Goal: Information Seeking & Learning: Learn about a topic

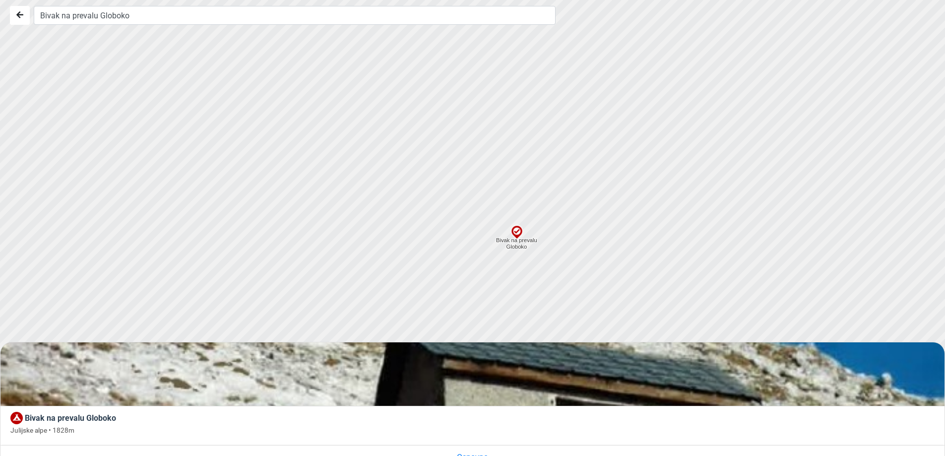
drag, startPoint x: 490, startPoint y: 109, endPoint x: 529, endPoint y: 322, distance: 216.8
click at [529, 322] on div at bounding box center [476, 227] width 1143 height 547
click at [517, 237] on img at bounding box center [517, 232] width 15 height 15
click at [517, 231] on img at bounding box center [517, 232] width 15 height 15
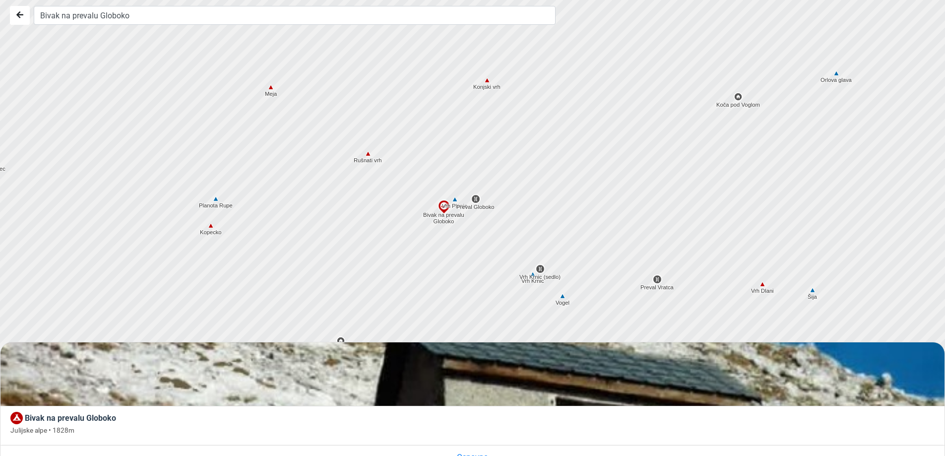
drag, startPoint x: 543, startPoint y: 151, endPoint x: 443, endPoint y: 207, distance: 114.4
click at [443, 207] on img at bounding box center [444, 207] width 15 height 15
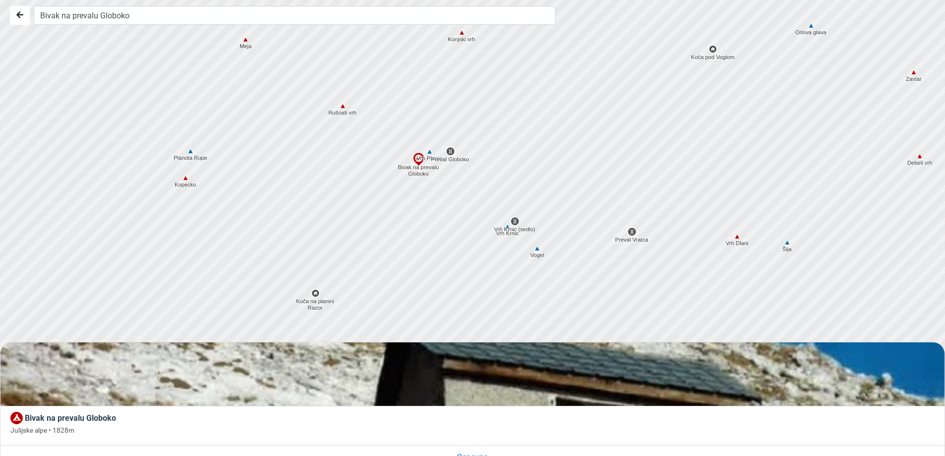
drag, startPoint x: 438, startPoint y: 189, endPoint x: 417, endPoint y: 153, distance: 41.4
click at [417, 153] on img at bounding box center [418, 159] width 15 height 15
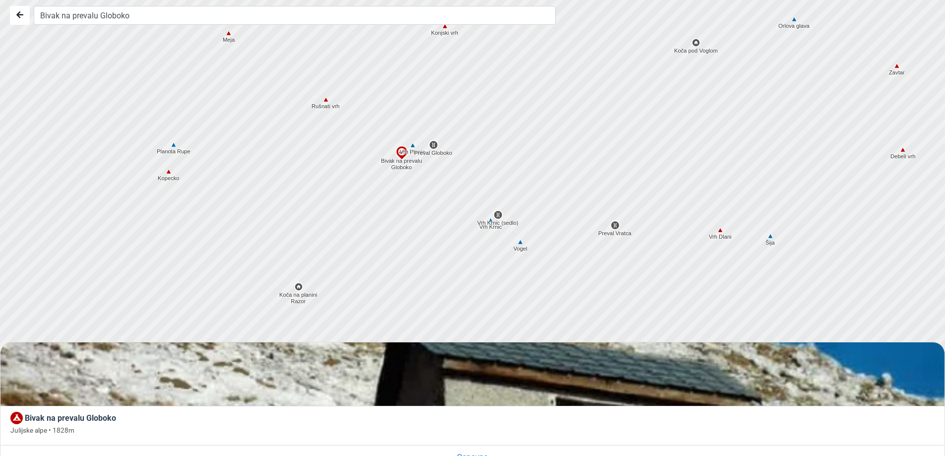
drag, startPoint x: 444, startPoint y: 180, endPoint x: 432, endPoint y: 171, distance: 15.6
click at [432, 171] on div at bounding box center [476, 227] width 1143 height 547
click at [402, 164] on div at bounding box center [476, 227] width 1143 height 547
click at [400, 159] on img at bounding box center [402, 152] width 15 height 15
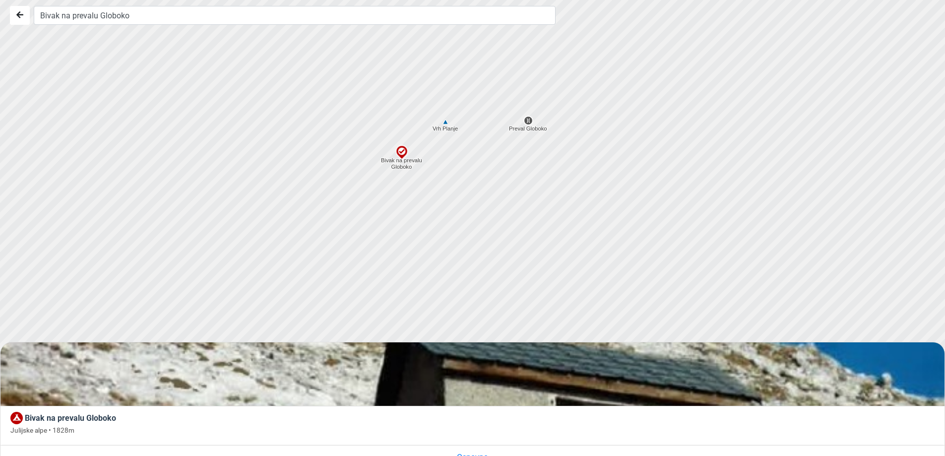
click at [401, 153] on img at bounding box center [402, 152] width 15 height 15
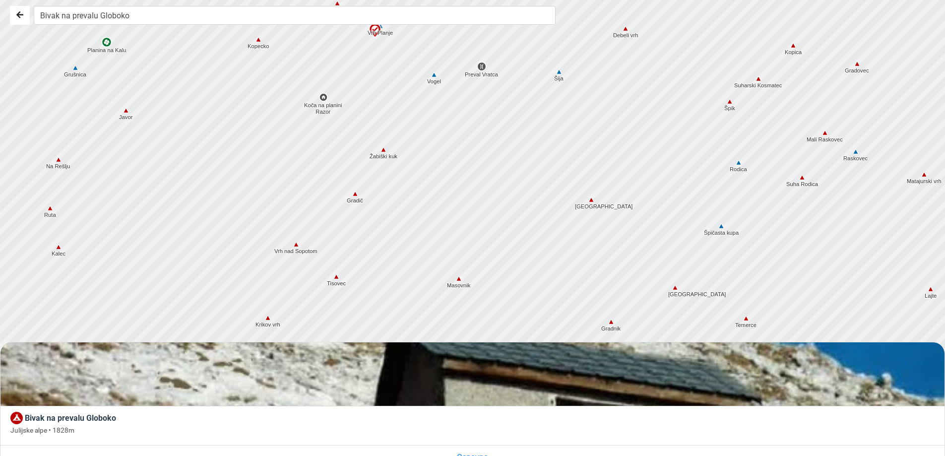
drag, startPoint x: 509, startPoint y: 197, endPoint x: 471, endPoint y: 74, distance: 127.8
click at [471, 74] on div at bounding box center [476, 227] width 1143 height 547
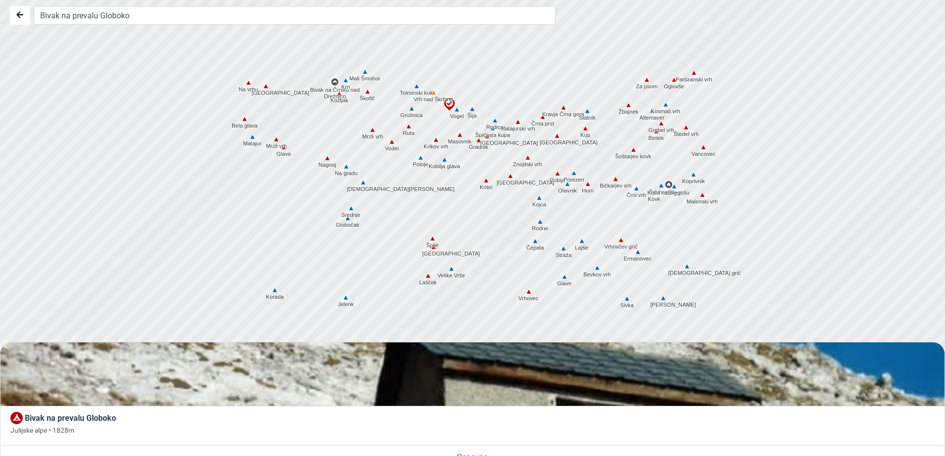
drag, startPoint x: 464, startPoint y: 135, endPoint x: 459, endPoint y: 180, distance: 44.4
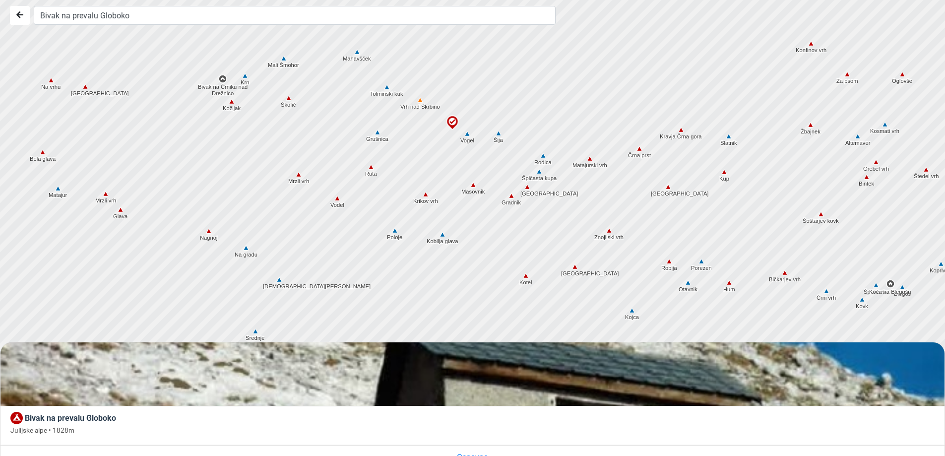
drag, startPoint x: 460, startPoint y: 114, endPoint x: 455, endPoint y: 155, distance: 40.9
click at [455, 155] on div at bounding box center [476, 227] width 1143 height 547
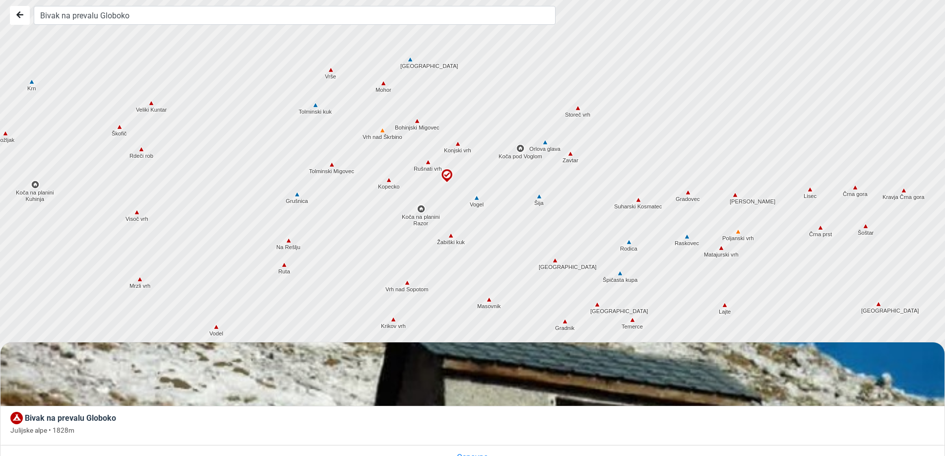
drag, startPoint x: 456, startPoint y: 112, endPoint x: 455, endPoint y: 172, distance: 60.5
click at [455, 172] on div at bounding box center [476, 227] width 1143 height 547
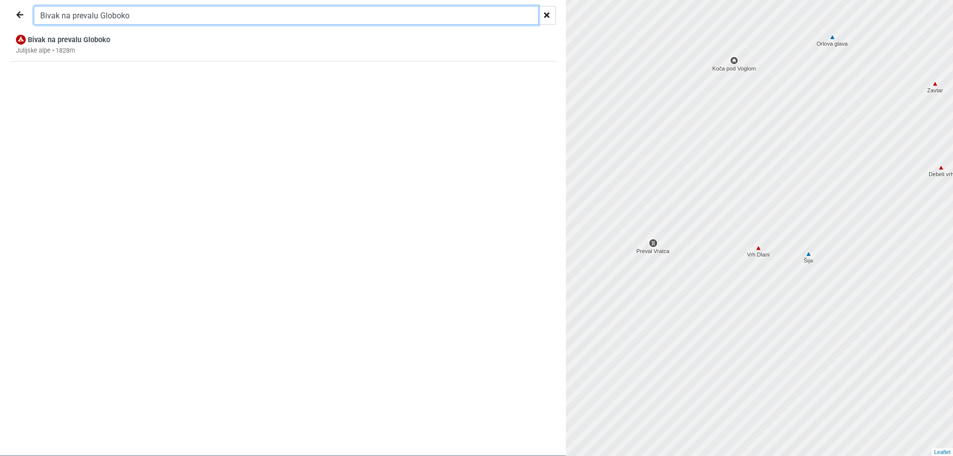
drag, startPoint x: 150, startPoint y: 15, endPoint x: 61, endPoint y: 15, distance: 89.3
click at [61, 15] on input "Bivak na prevalu Globoko" at bounding box center [286, 15] width 505 height 19
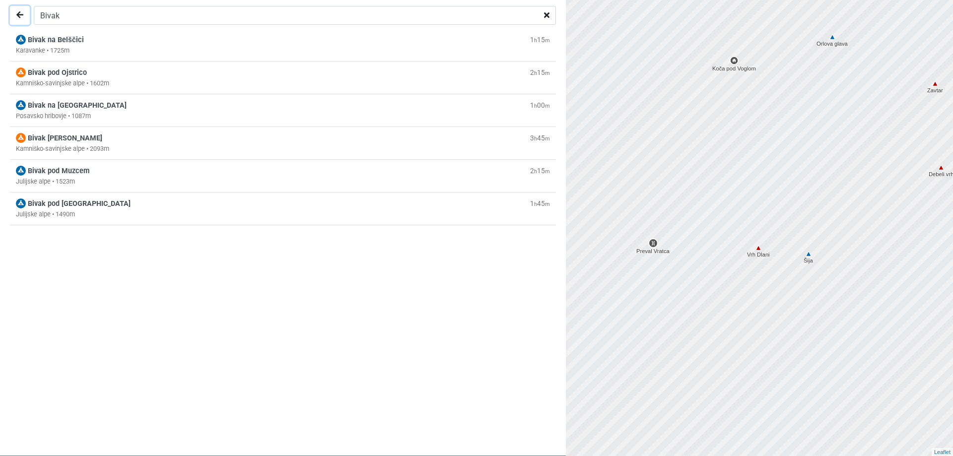
click at [22, 16] on icon "Nazaj" at bounding box center [19, 15] width 7 height 8
type input "Bivak na prevalu Globoko"
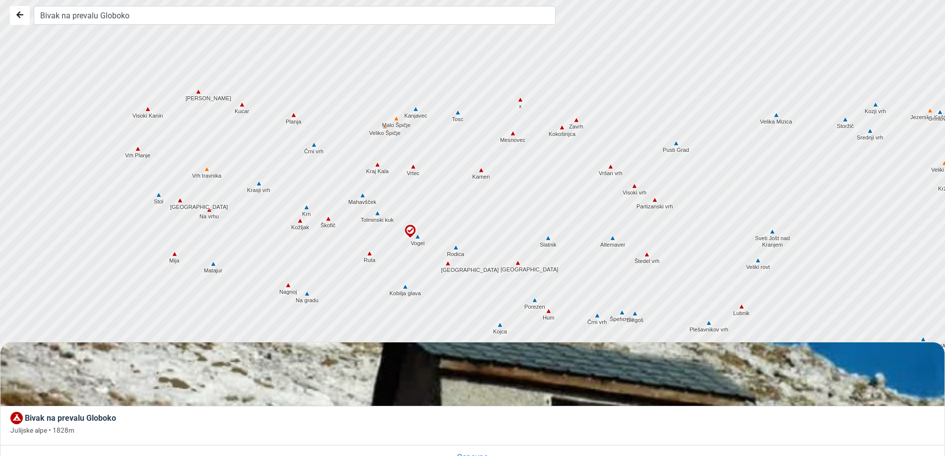
drag, startPoint x: 553, startPoint y: 190, endPoint x: 552, endPoint y: 265, distance: 75.4
click at [570, 273] on div at bounding box center [476, 228] width 1143 height 547
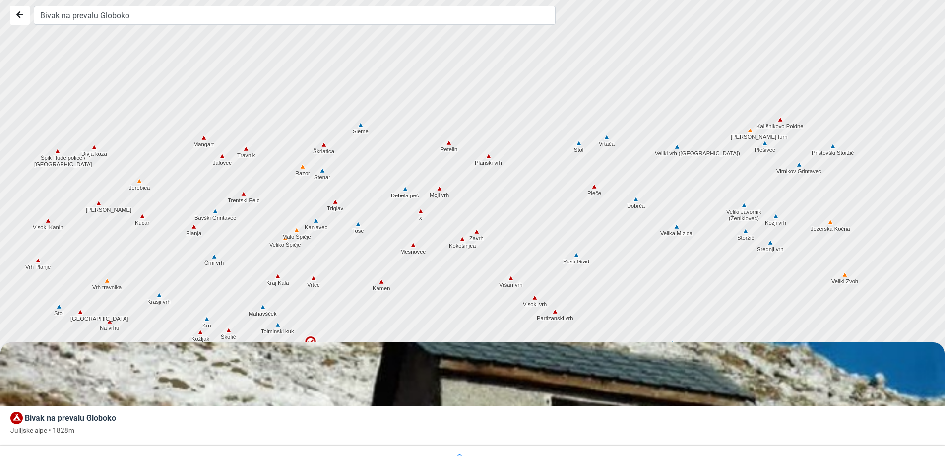
drag, startPoint x: 478, startPoint y: 181, endPoint x: 386, endPoint y: 267, distance: 126.8
click at [386, 267] on div at bounding box center [472, 228] width 1143 height 547
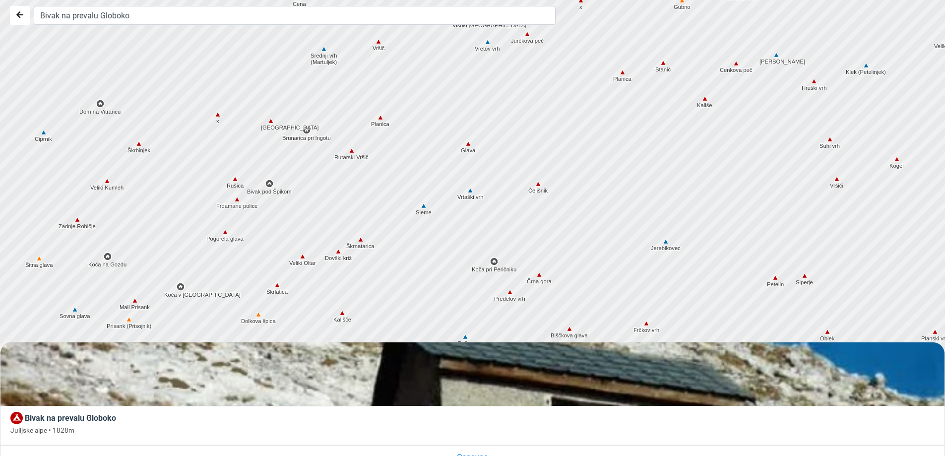
drag, startPoint x: 463, startPoint y: 189, endPoint x: 502, endPoint y: 171, distance: 42.6
click at [502, 171] on div at bounding box center [478, 226] width 1143 height 547
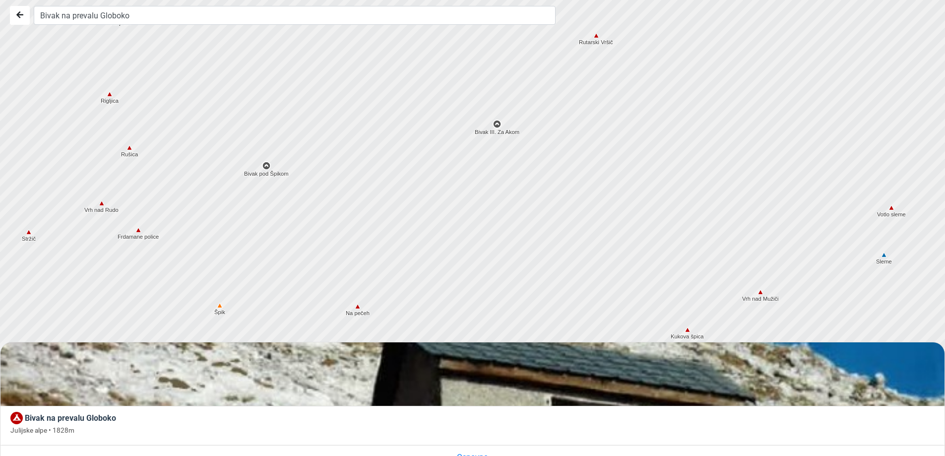
click at [268, 170] on img at bounding box center [266, 165] width 9 height 9
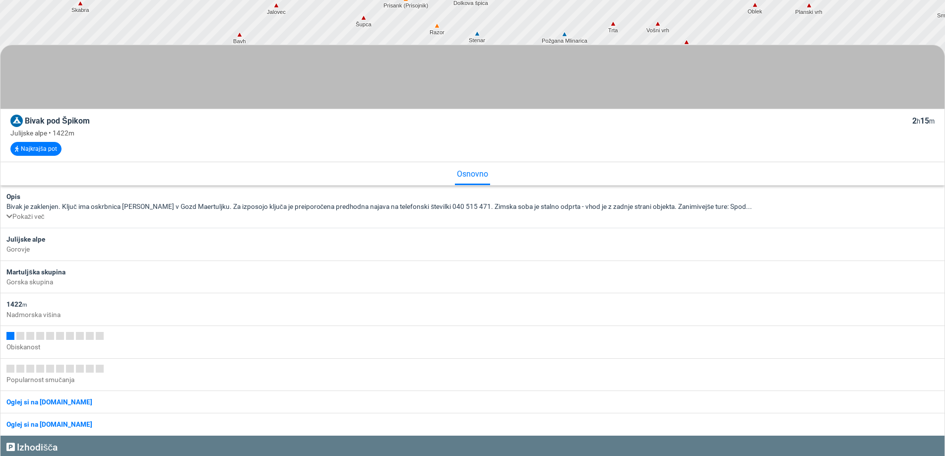
scroll to position [298, 0]
drag, startPoint x: 102, startPoint y: 122, endPoint x: 26, endPoint y: 121, distance: 76.4
click at [26, 121] on div "Bivak pod Špikom 2 h 15 m" at bounding box center [472, 121] width 925 height 13
copy span "Bivak pod Špikom"
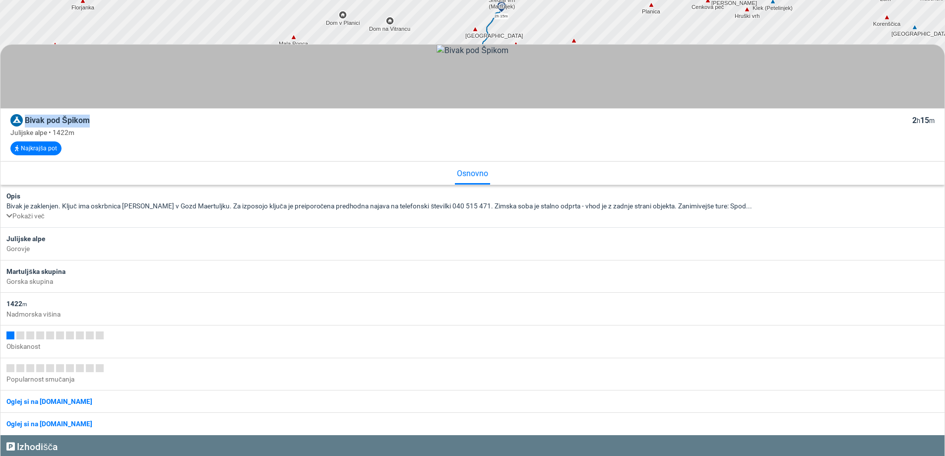
drag, startPoint x: 578, startPoint y: 148, endPoint x: 580, endPoint y: 154, distance: 5.8
drag, startPoint x: 863, startPoint y: 161, endPoint x: 861, endPoint y: 171, distance: 10.1
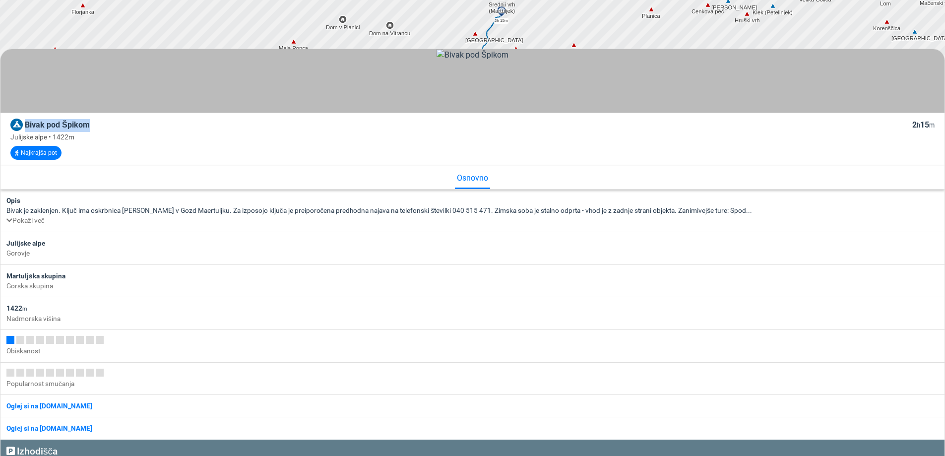
scroll to position [0, 0]
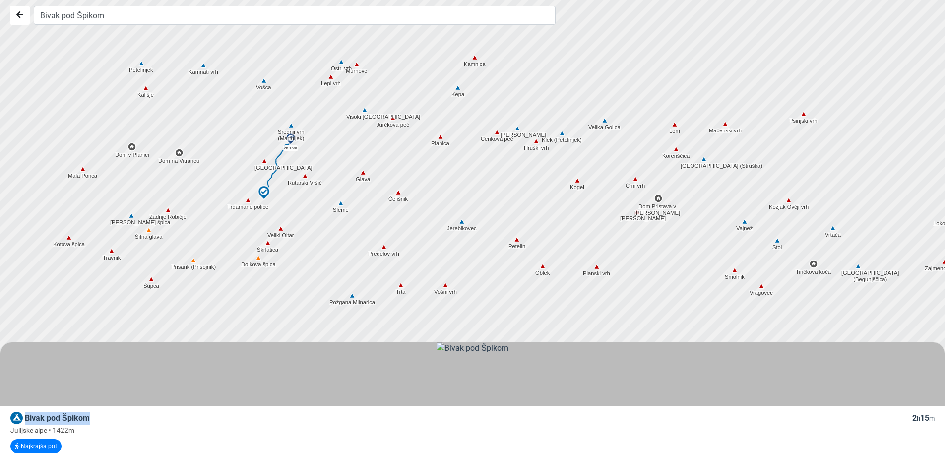
drag, startPoint x: 483, startPoint y: 192, endPoint x: 551, endPoint y: 25, distance: 179.9
click at [551, 25] on div "Bivak pod Špikom Bivak pod Špikom 2 h 15 m Julijske alpe • 1422m Najkrajša pot …" at bounding box center [472, 228] width 945 height 456
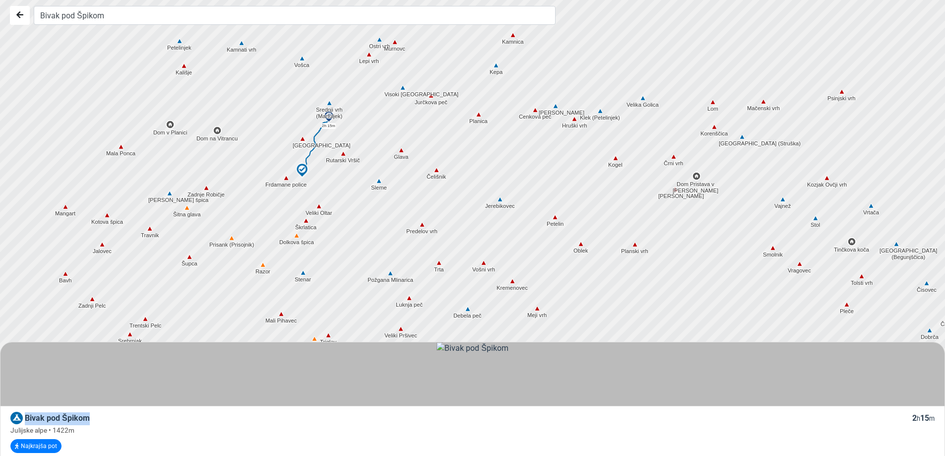
drag, startPoint x: 300, startPoint y: 222, endPoint x: 339, endPoint y: 196, distance: 47.6
click at [339, 196] on div at bounding box center [476, 227] width 1143 height 547
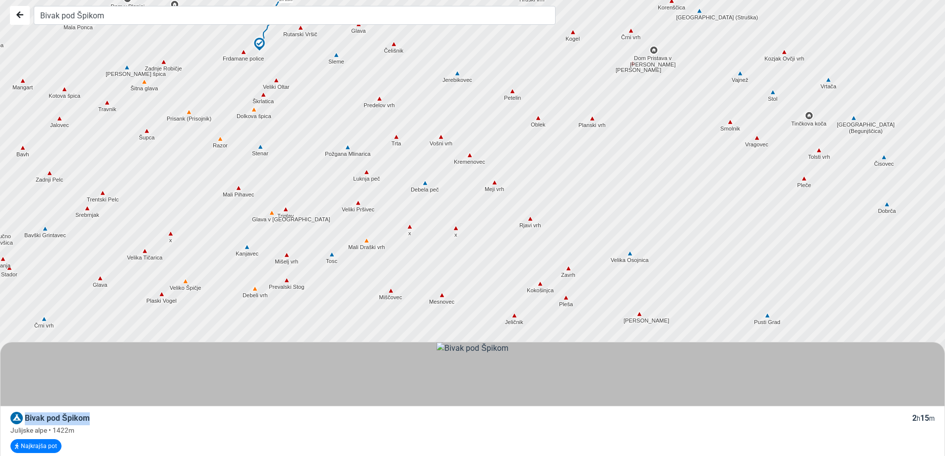
drag, startPoint x: 380, startPoint y: 284, endPoint x: 337, endPoint y: 157, distance: 133.9
click at [337, 157] on div at bounding box center [476, 227] width 1143 height 547
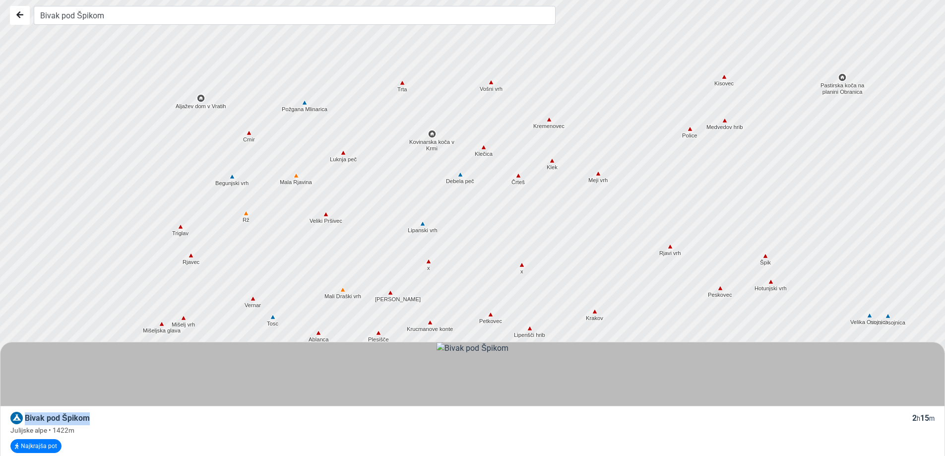
drag, startPoint x: 408, startPoint y: 144, endPoint x: 436, endPoint y: 144, distance: 27.8
click at [436, 144] on div at bounding box center [476, 227] width 1143 height 547
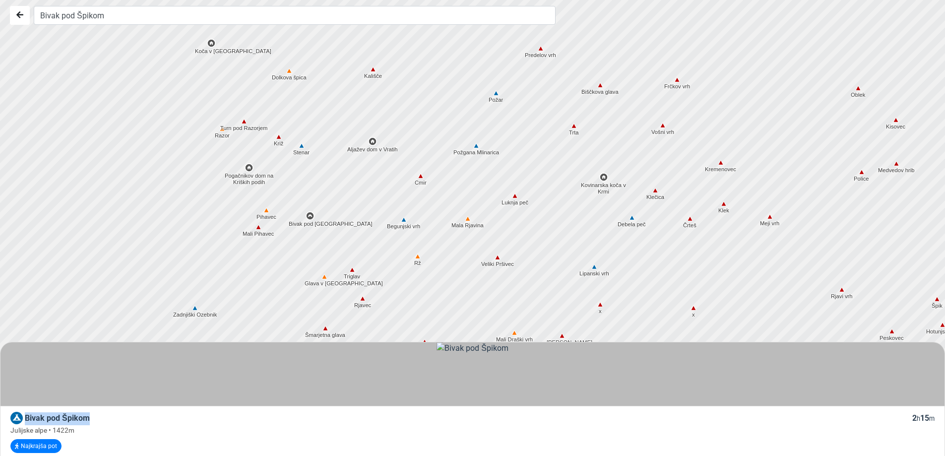
drag, startPoint x: 262, startPoint y: 252, endPoint x: 435, endPoint y: 297, distance: 179.5
click at [435, 297] on div at bounding box center [476, 227] width 1143 height 547
click at [310, 218] on img at bounding box center [310, 215] width 9 height 9
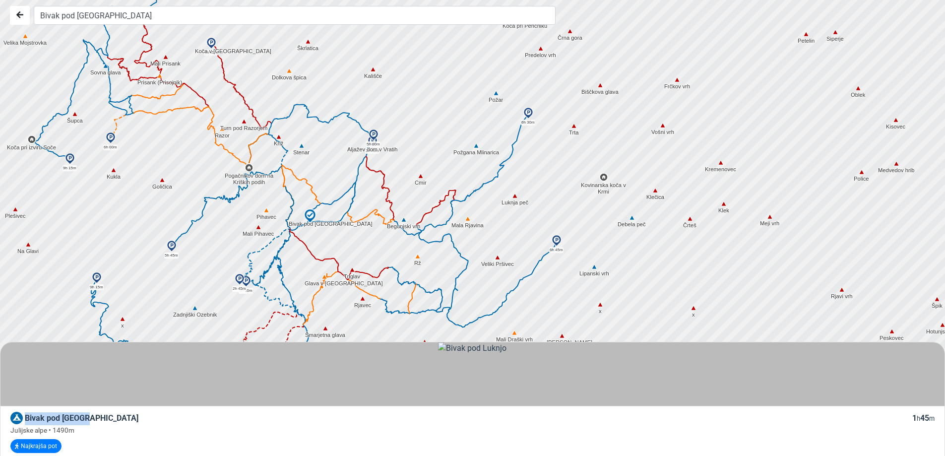
drag, startPoint x: 84, startPoint y: 418, endPoint x: 12, endPoint y: 418, distance: 71.5
click at [12, 418] on div "Bivak pod Luknjo 1 h 45 m" at bounding box center [472, 418] width 925 height 13
copy div "Bivak pod [GEOGRAPHIC_DATA]"
click at [133, 427] on div "Julijske alpe • 1490m" at bounding box center [472, 430] width 925 height 10
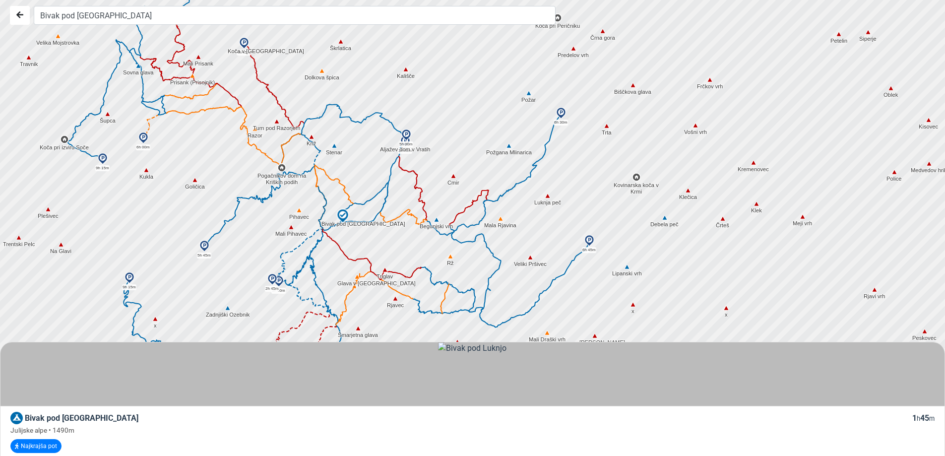
drag, startPoint x: 368, startPoint y: 159, endPoint x: 378, endPoint y: 157, distance: 10.7
click at [27, 22] on button "Nazaj" at bounding box center [20, 15] width 20 height 19
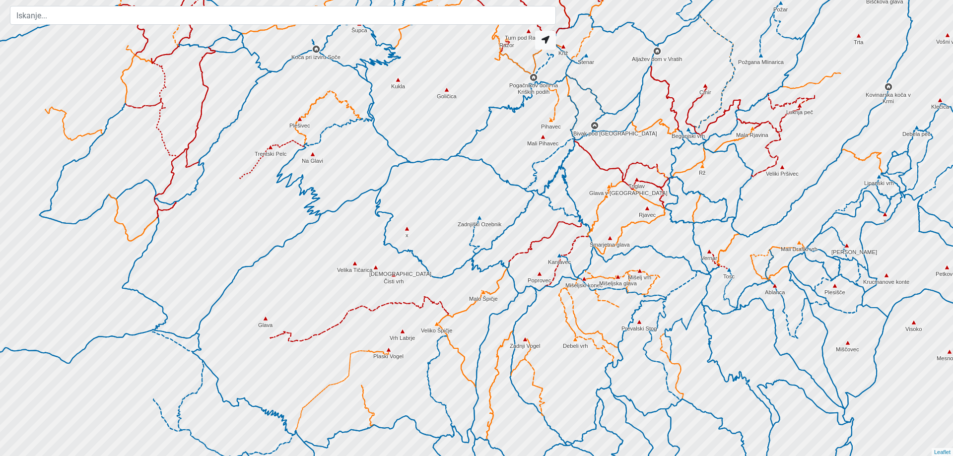
drag, startPoint x: 202, startPoint y: 185, endPoint x: 440, endPoint y: 76, distance: 261.2
click at [442, 76] on div at bounding box center [476, 227] width 1143 height 547
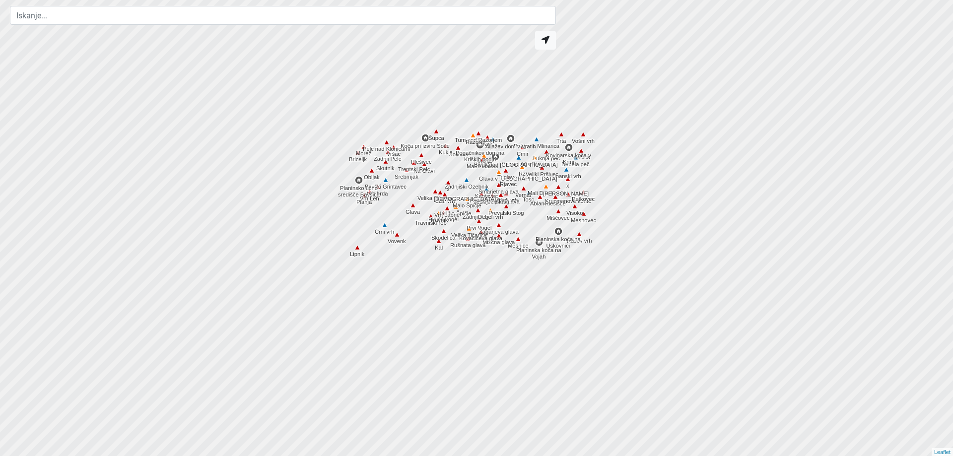
drag, startPoint x: 640, startPoint y: 271, endPoint x: 533, endPoint y: 215, distance: 121.2
click at [533, 215] on div at bounding box center [476, 227] width 1143 height 547
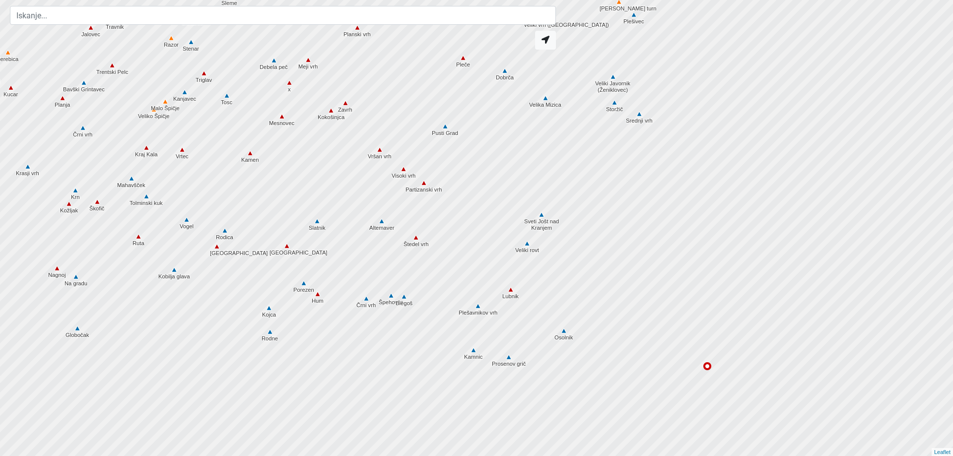
drag, startPoint x: 574, startPoint y: 236, endPoint x: 276, endPoint y: 147, distance: 310.4
click at [276, 147] on div at bounding box center [476, 227] width 1143 height 547
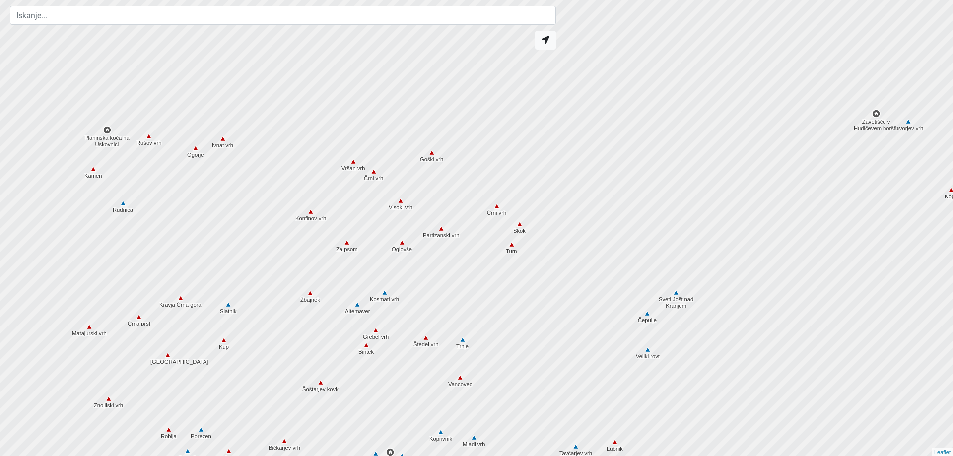
drag, startPoint x: 446, startPoint y: 235, endPoint x: 537, endPoint y: 363, distance: 156.6
click at [537, 363] on div at bounding box center [476, 227] width 1143 height 547
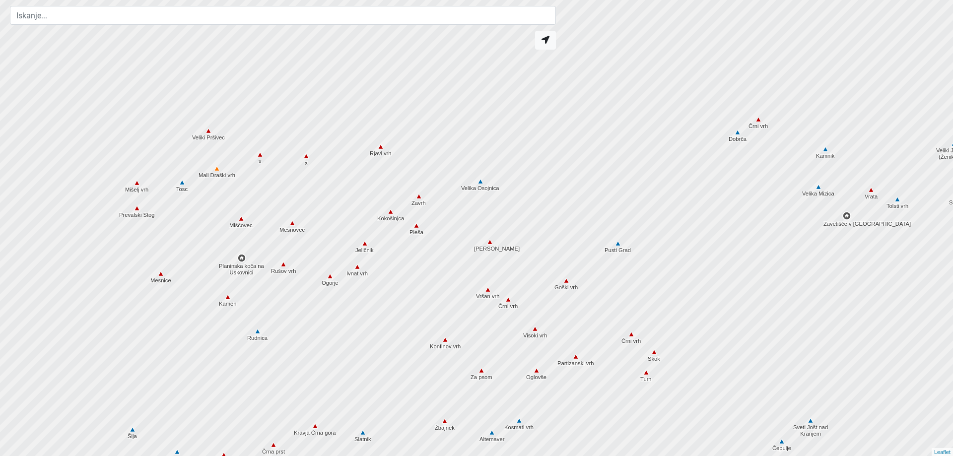
drag, startPoint x: 385, startPoint y: 218, endPoint x: 522, endPoint y: 351, distance: 190.9
click at [522, 351] on div at bounding box center [476, 227] width 1143 height 547
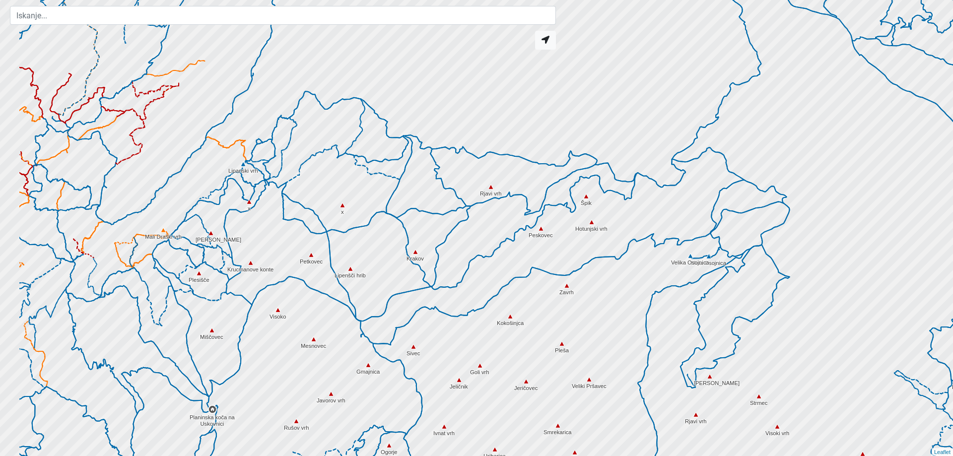
drag, startPoint x: 353, startPoint y: 140, endPoint x: 544, endPoint y: 333, distance: 270.9
click at [544, 333] on div at bounding box center [492, 255] width 1143 height 547
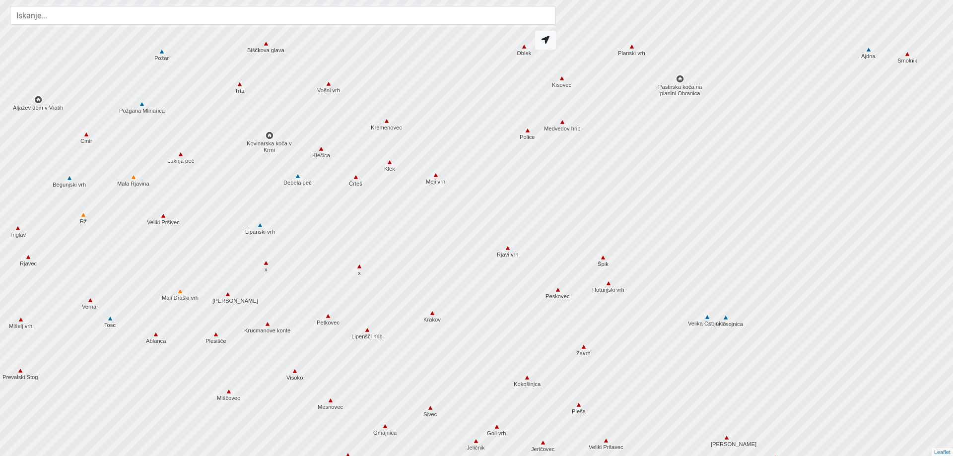
drag, startPoint x: 418, startPoint y: 109, endPoint x: 415, endPoint y: 251, distance: 142.5
click at [415, 251] on div at bounding box center [476, 227] width 1143 height 547
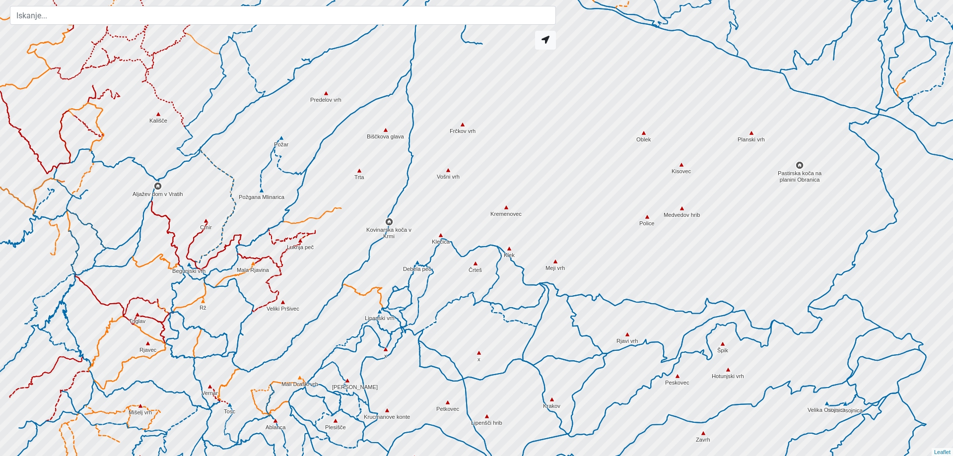
drag, startPoint x: 381, startPoint y: 153, endPoint x: 536, endPoint y: 350, distance: 251.3
click at [536, 350] on div at bounding box center [476, 227] width 1143 height 547
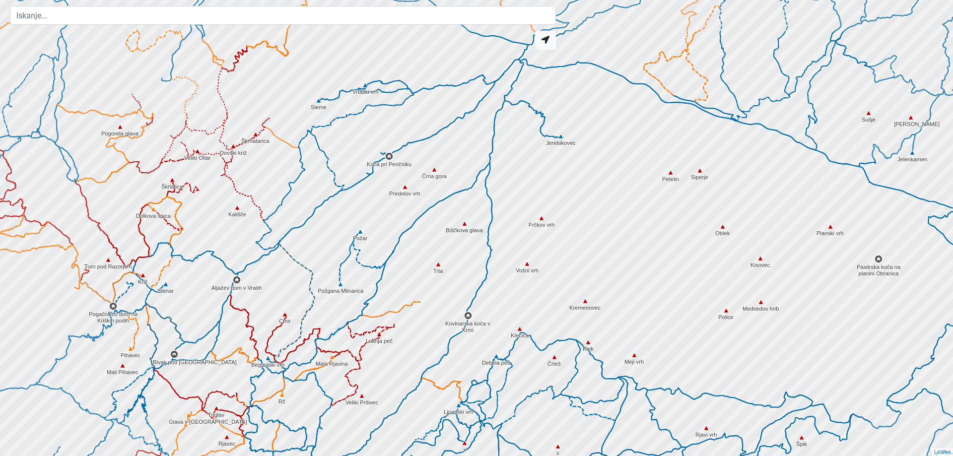
drag, startPoint x: 438, startPoint y: 201, endPoint x: 517, endPoint y: 295, distance: 122.6
click at [517, 295] on div at bounding box center [476, 227] width 1143 height 547
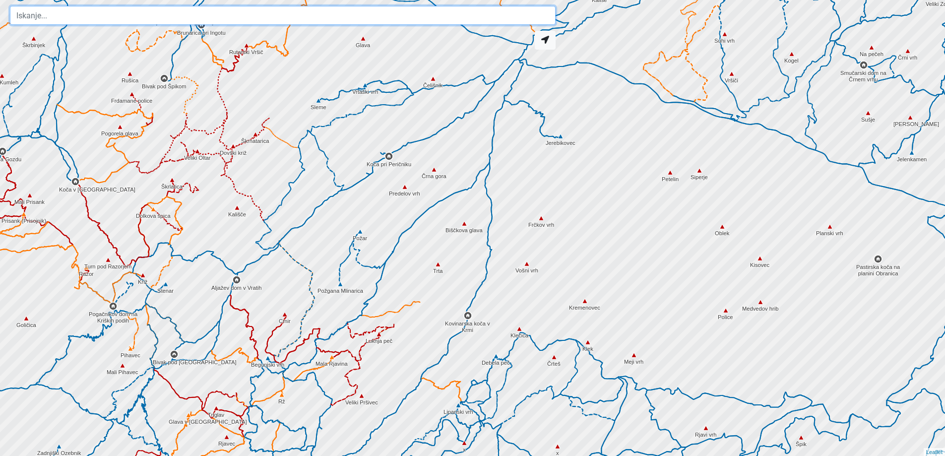
click at [256, 17] on input "text" at bounding box center [283, 15] width 546 height 19
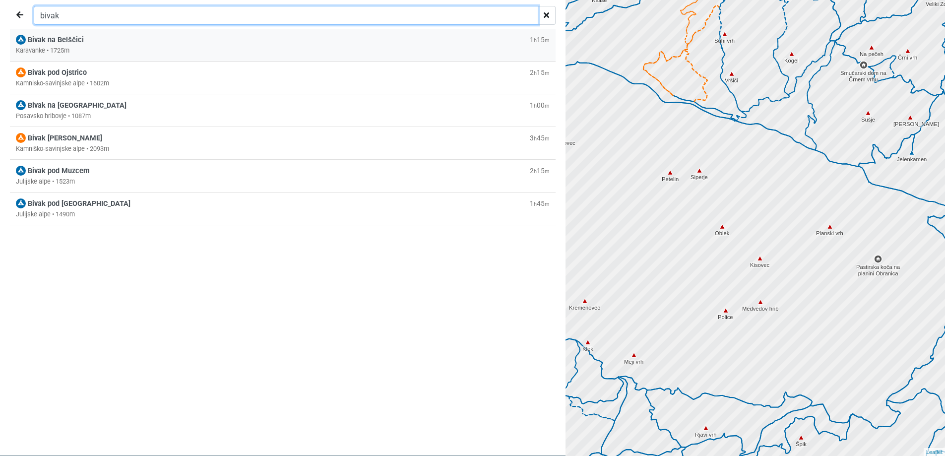
type input "bivak"
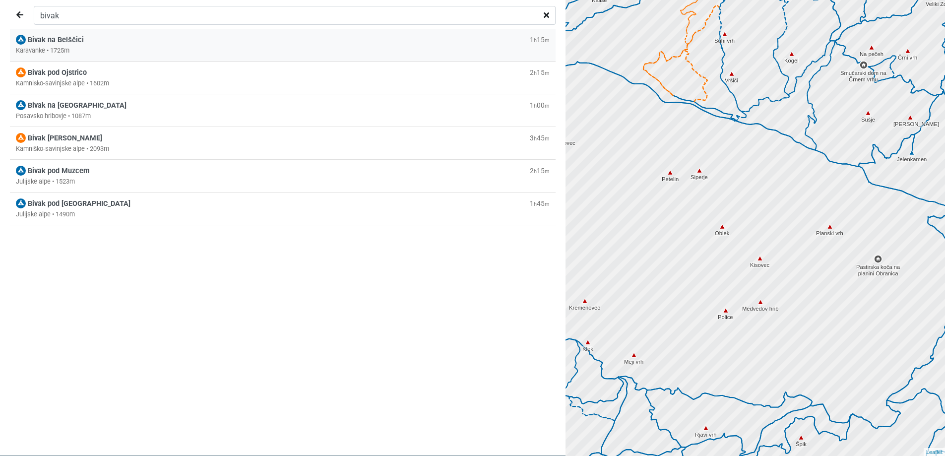
click at [83, 41] on div "Bivak na Belščici 1 h 15 m" at bounding box center [283, 40] width 534 height 11
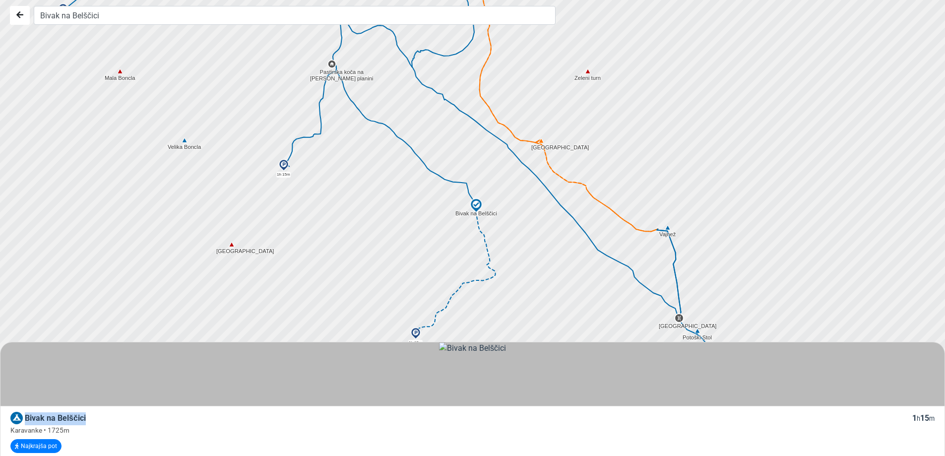
drag, startPoint x: 103, startPoint y: 418, endPoint x: 24, endPoint y: 413, distance: 78.6
click at [24, 413] on div "Bivak na Belščici 1 h 15 m" at bounding box center [472, 418] width 925 height 13
copy span "Bivak na Belščici"
